Goal: Task Accomplishment & Management: Manage account settings

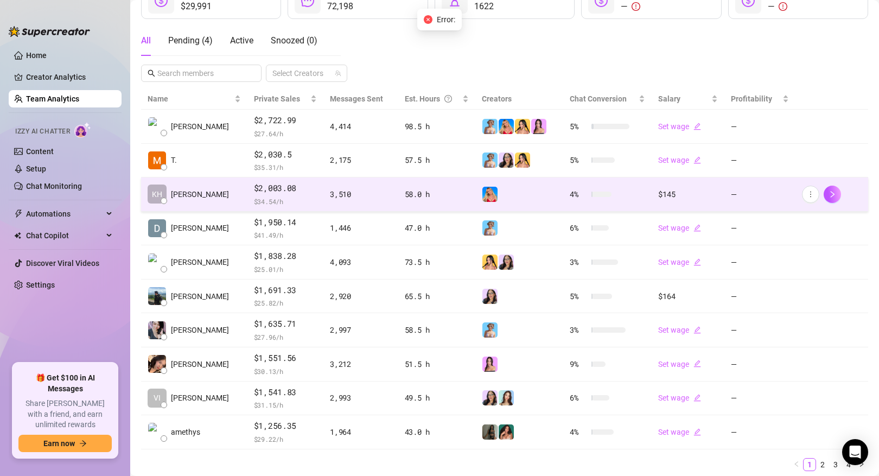
scroll to position [113, 0]
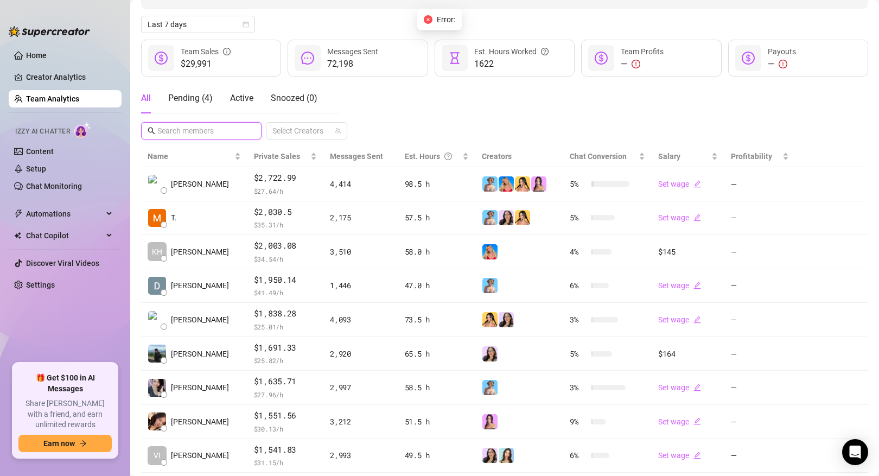
click at [220, 130] on input "text" at bounding box center [201, 131] width 89 height 12
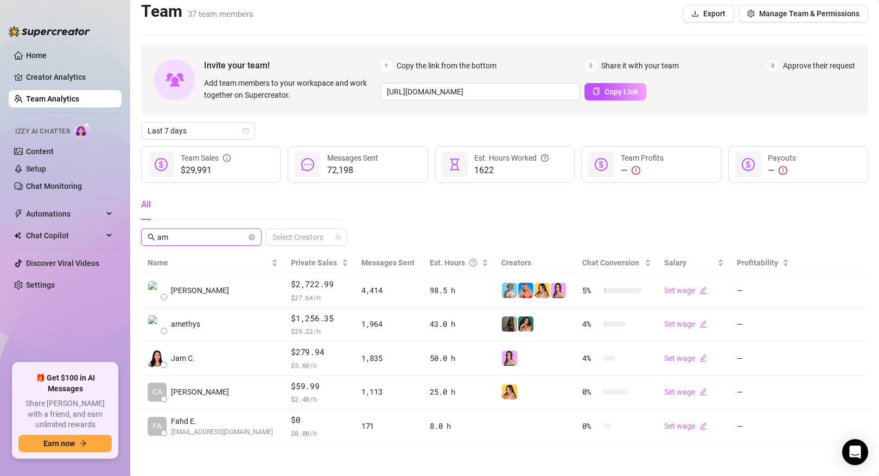
scroll to position [7, 0]
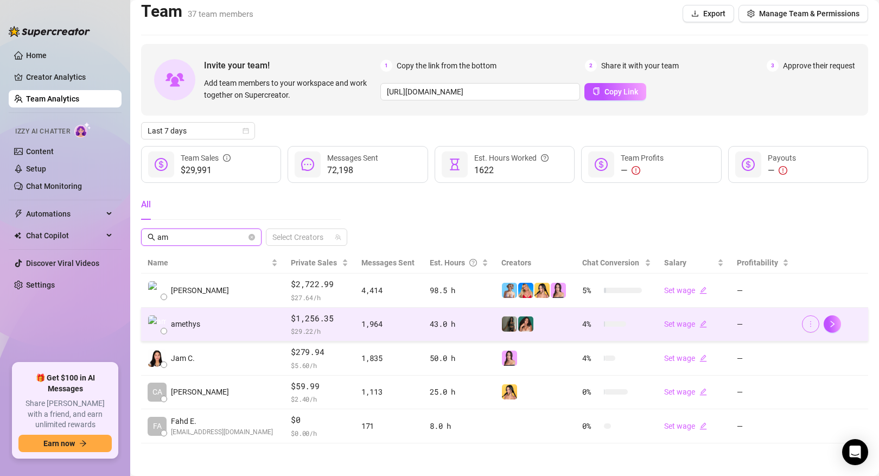
type input "am"
click at [805, 322] on button "button" at bounding box center [810, 323] width 17 height 17
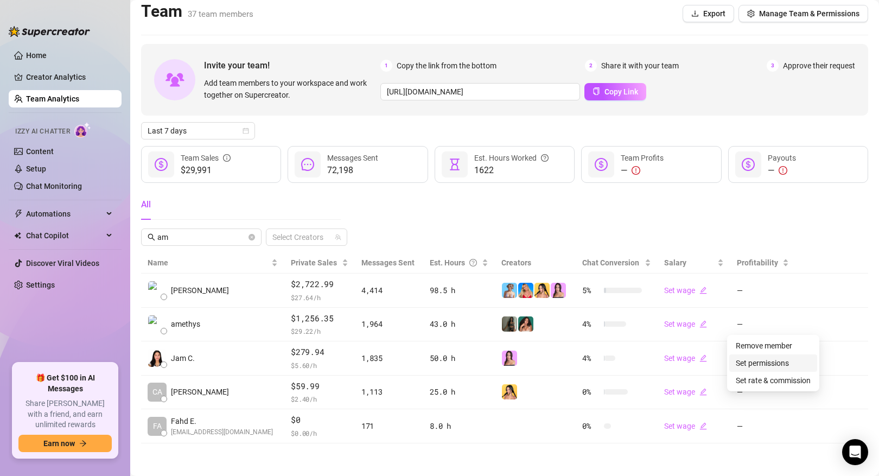
click at [771, 365] on link "Set permissions" at bounding box center [762, 363] width 53 height 9
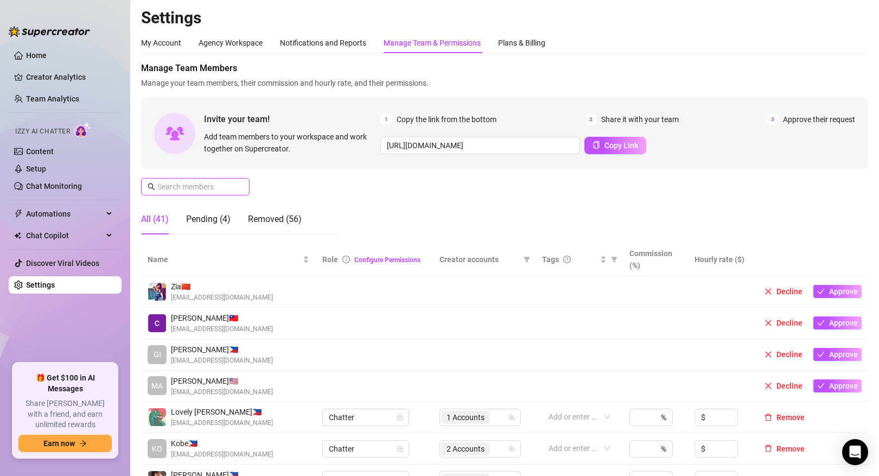
click at [221, 188] on input "text" at bounding box center [195, 187] width 77 height 12
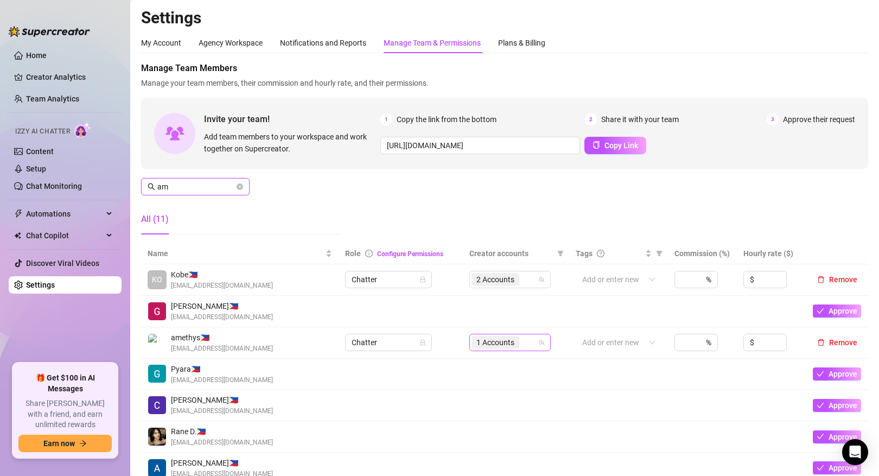
click at [499, 347] on span "1 Accounts" at bounding box center [495, 342] width 38 height 12
type input "am"
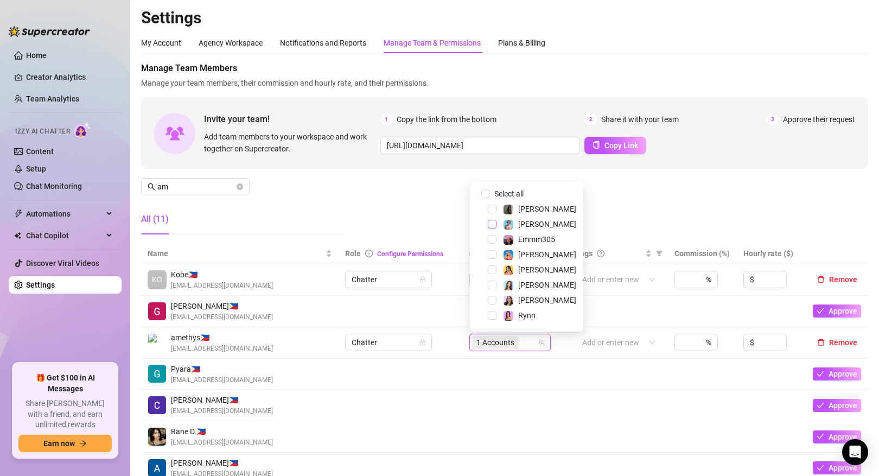
click at [494, 228] on span "Select tree node" at bounding box center [492, 224] width 9 height 9
click at [430, 210] on div "Manage Team Members Manage your team members, their commission and hourly rate,…" at bounding box center [504, 152] width 727 height 181
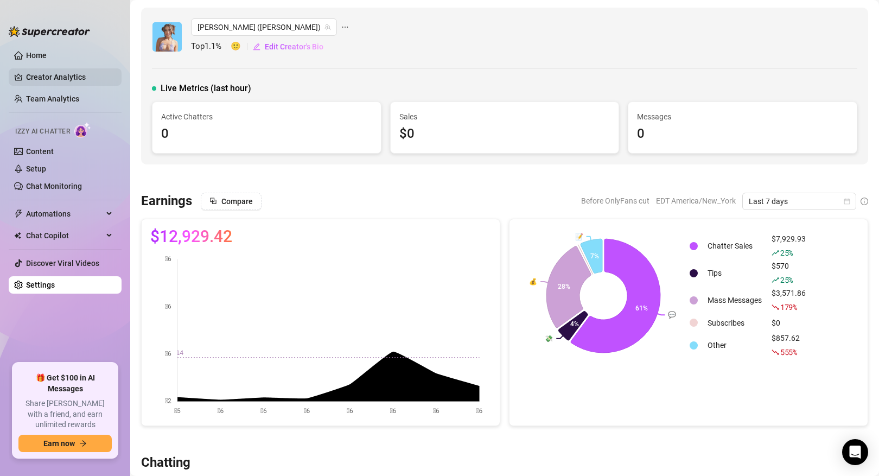
click at [99, 75] on link "Creator Analytics" at bounding box center [69, 76] width 87 height 17
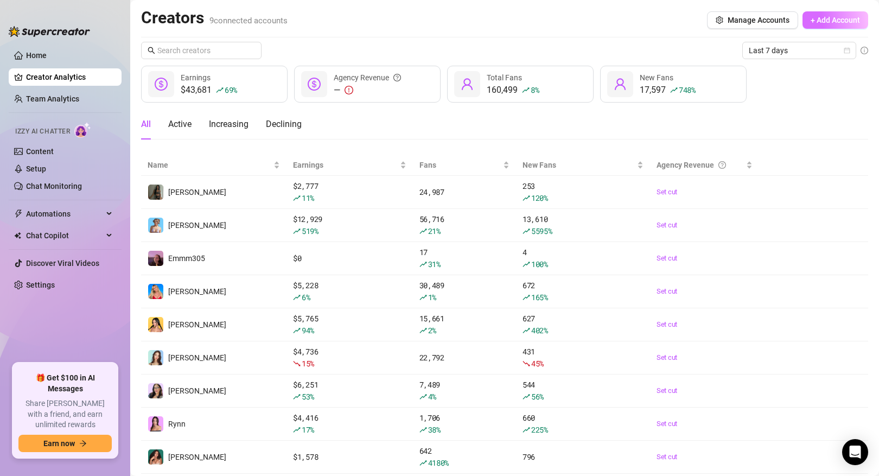
click at [812, 16] on span "+ Add Account" at bounding box center [835, 20] width 49 height 9
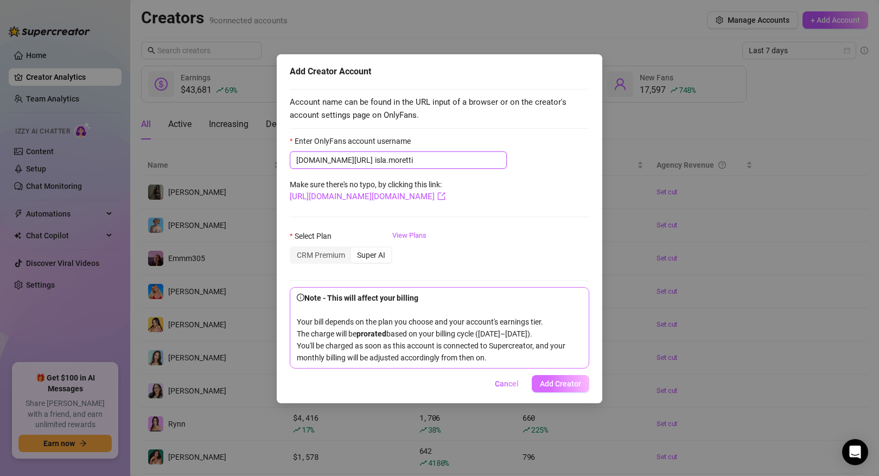
type input "isla.moretti"
click at [561, 388] on span "Add Creator" at bounding box center [560, 383] width 41 height 9
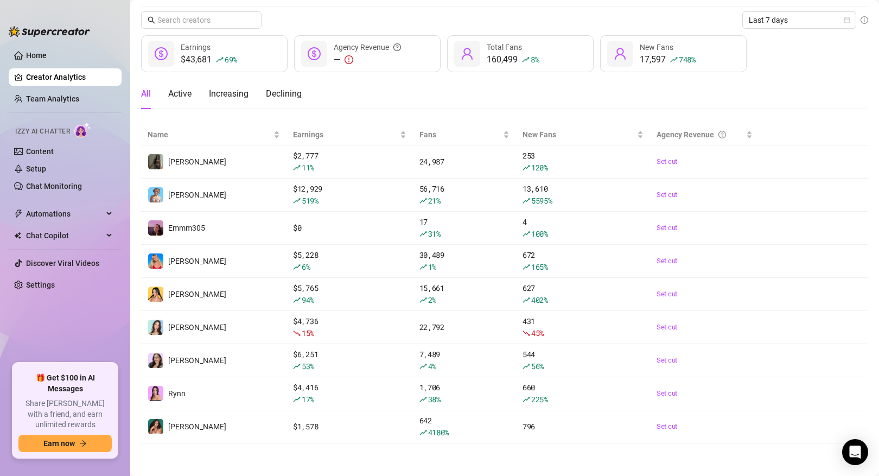
scroll to position [63, 0]
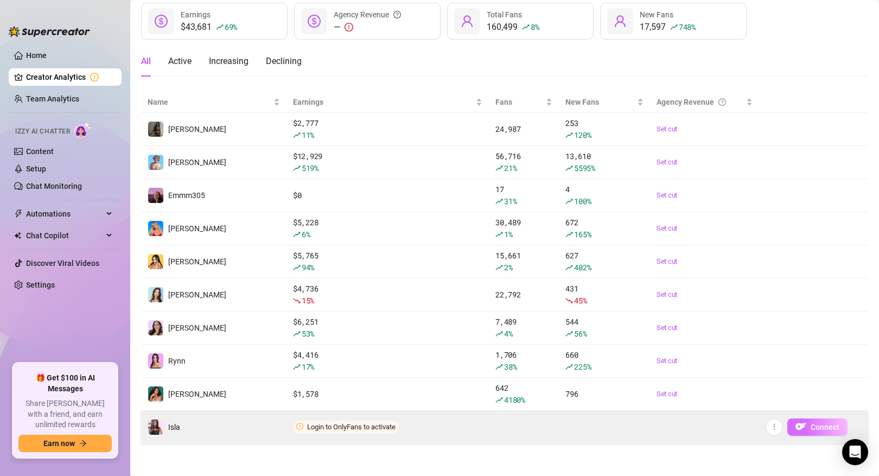
click at [811, 426] on span "Connect" at bounding box center [825, 427] width 29 height 9
